Goal: Subscribe to service/newsletter

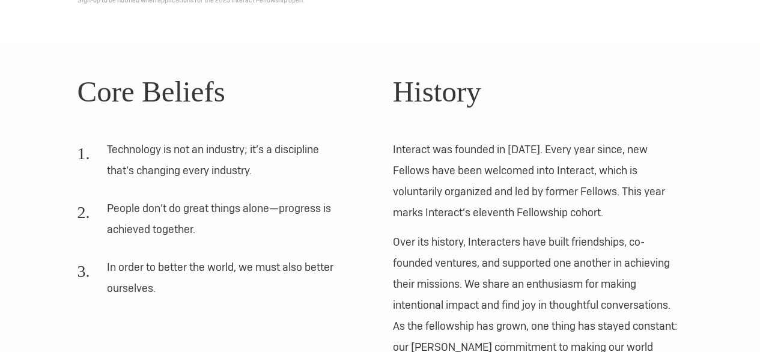
scroll to position [103, 0]
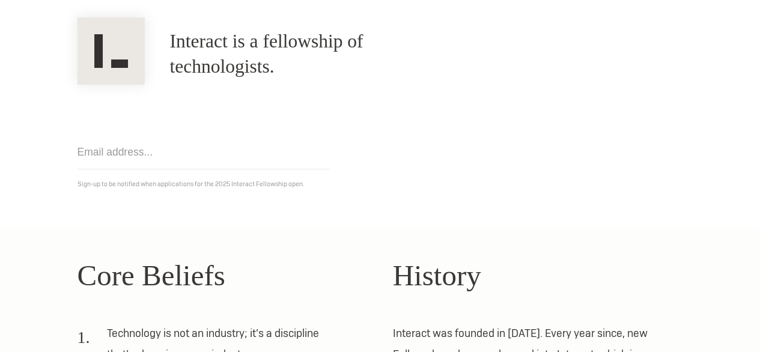
click at [228, 162] on input "email" at bounding box center [203, 152] width 252 height 34
type input "[EMAIL_ADDRESS][DOMAIN_NAME]"
click at [181, 187] on p "Sign-up to be notified when applications for the 2025 Interact Fellowship open." at bounding box center [379, 184] width 605 height 13
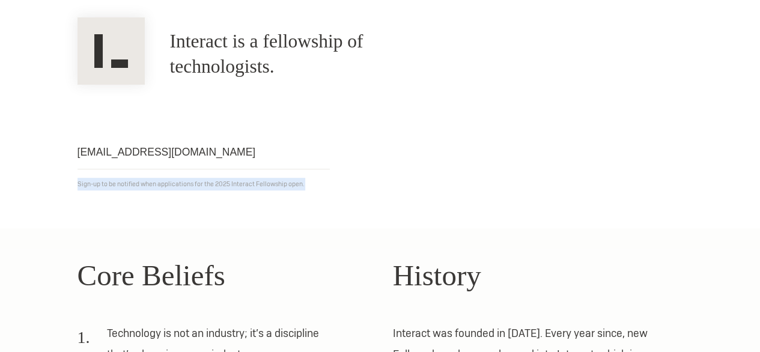
click at [181, 187] on p "Sign-up to be notified when applications for the 2025 Interact Fellowship open." at bounding box center [379, 184] width 605 height 13
click at [244, 154] on input "[EMAIL_ADDRESS][DOMAIN_NAME]" at bounding box center [203, 152] width 252 height 34
click at [402, 160] on div "[EMAIL_ADDRESS][DOMAIN_NAME] Get notified Sign-up to be notified when applicati…" at bounding box center [380, 138] width 631 height 106
drag, startPoint x: 711, startPoint y: 171, endPoint x: 692, endPoint y: 118, distance: 56.2
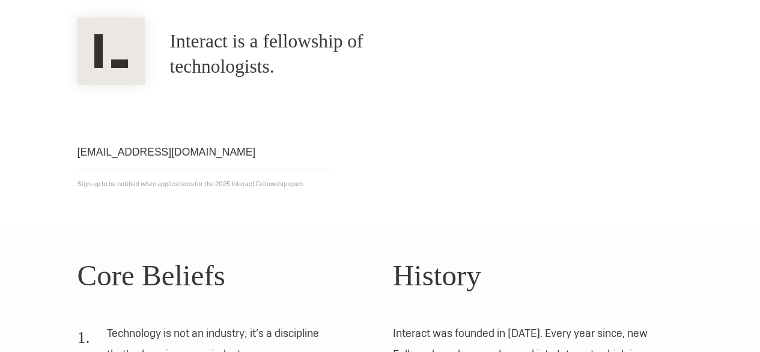
click at [692, 118] on section "Interact is a fellowship of technologists. A fellowship of technologists. [EMAI…" at bounding box center [380, 107] width 760 height 243
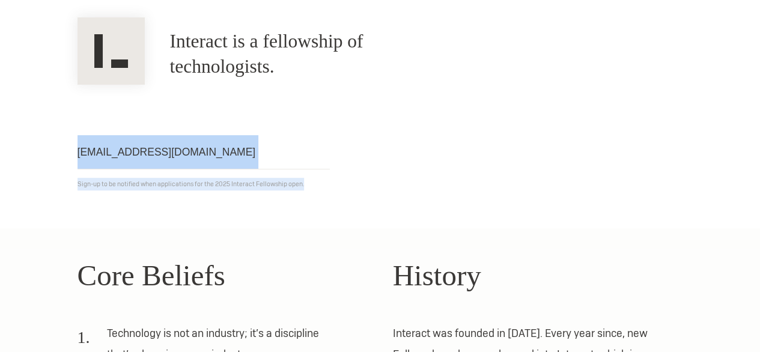
drag, startPoint x: 692, startPoint y: 118, endPoint x: 701, endPoint y: 231, distance: 112.7
click at [701, 231] on body ".cls-1{fill:#33312f;} interact-brand-logotype-black .cls-1{fill:#33312f;} inter…" at bounding box center [380, 73] width 760 height 352
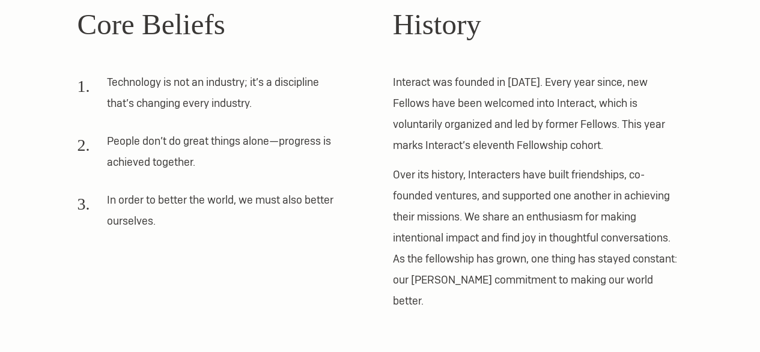
scroll to position [395, 0]
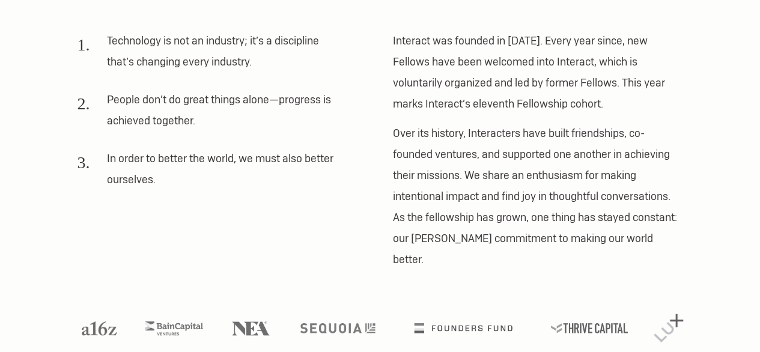
click at [673, 314] on img at bounding box center [668, 328] width 29 height 28
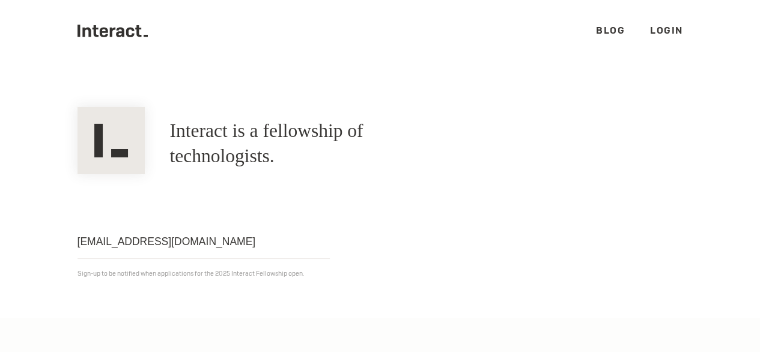
scroll to position [0, 0]
